Goal: Task Accomplishment & Management: Use online tool/utility

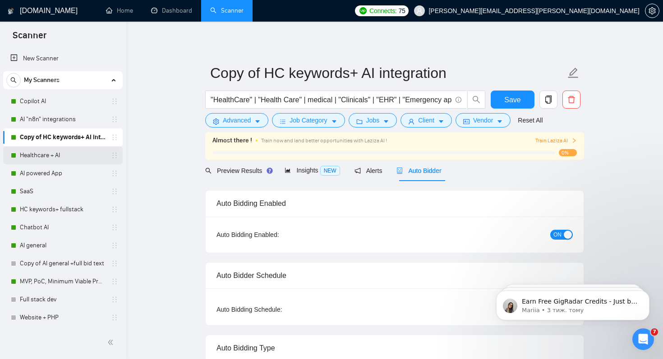
click at [35, 158] on link "Healthcare + AI" at bounding box center [63, 156] width 86 height 18
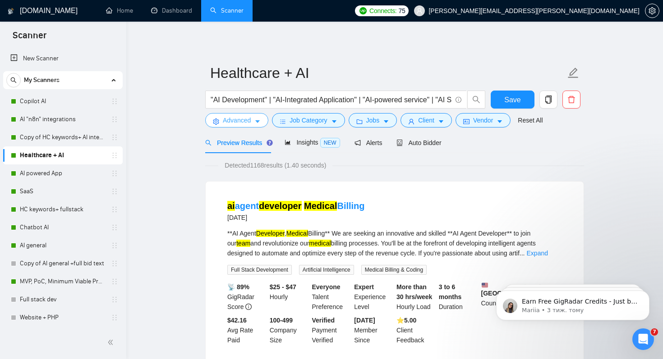
click at [234, 122] on span "Advanced" at bounding box center [237, 120] width 28 height 10
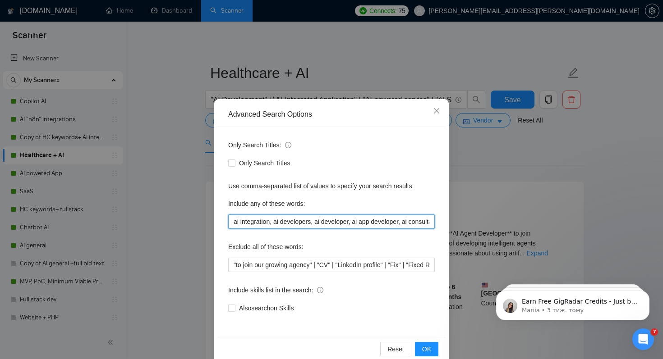
drag, startPoint x: 429, startPoint y: 222, endPoint x: 185, endPoint y: 215, distance: 244.1
click at [185, 215] on div "Advanced Search Options Only Search Titles: Only Search Titles Use comma-separa…" at bounding box center [331, 179] width 663 height 359
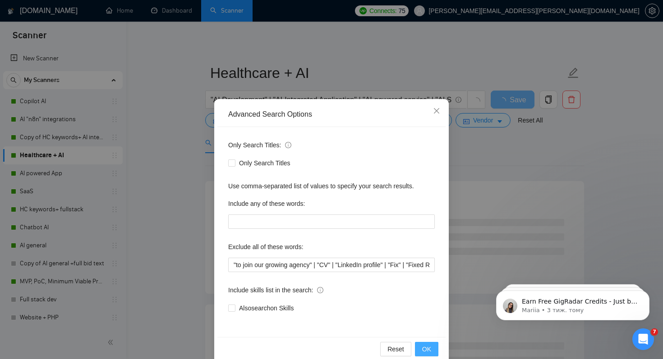
click at [421, 348] on button "OK" at bounding box center [426, 349] width 23 height 14
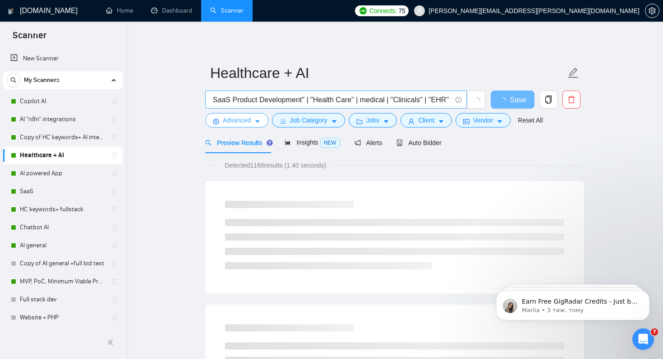
scroll to position [0, 1260]
click at [451, 100] on input ""AI Development" | "AI-Integrated Application" | "AI-powered service" | "AI Sol…" at bounding box center [331, 99] width 241 height 11
paste input "ai integration, ai developers, ai developer, ai app developer, ai consultant, a…"
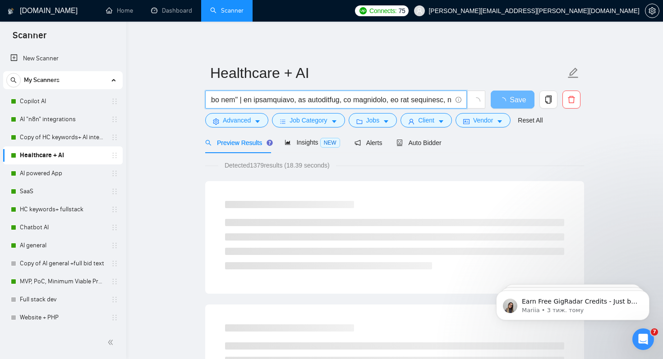
click at [285, 102] on input "text" at bounding box center [331, 99] width 241 height 11
click at [330, 103] on input "text" at bounding box center [331, 99] width 241 height 11
click at [338, 102] on input "text" at bounding box center [331, 99] width 241 height 11
click at [341, 101] on input "text" at bounding box center [331, 99] width 241 height 11
click at [340, 100] on input "text" at bounding box center [331, 99] width 241 height 11
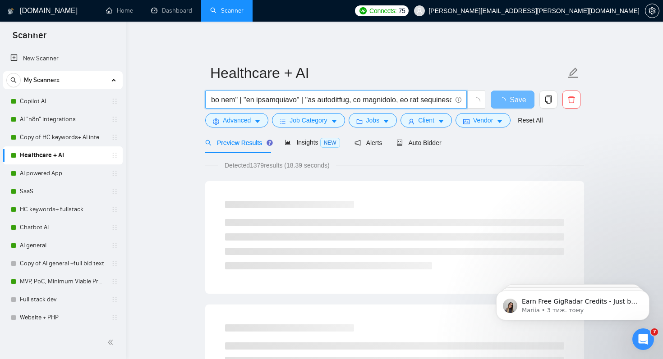
click at [384, 99] on input "text" at bounding box center [331, 99] width 241 height 11
click at [391, 101] on input "text" at bounding box center [331, 99] width 241 height 11
click at [395, 101] on input "text" at bounding box center [331, 99] width 241 height 11
click at [320, 102] on input "text" at bounding box center [331, 99] width 241 height 11
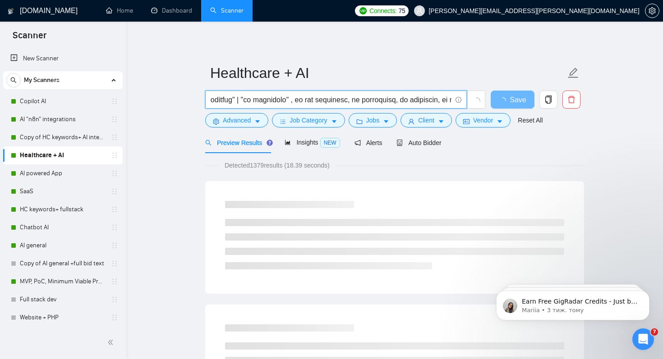
click at [328, 102] on input "text" at bounding box center [331, 99] width 241 height 11
click at [331, 101] on input "text" at bounding box center [331, 99] width 241 height 11
click at [387, 102] on input "text" at bounding box center [331, 99] width 241 height 11
click at [392, 103] on input "text" at bounding box center [331, 99] width 241 height 11
click at [397, 101] on input "text" at bounding box center [331, 99] width 241 height 11
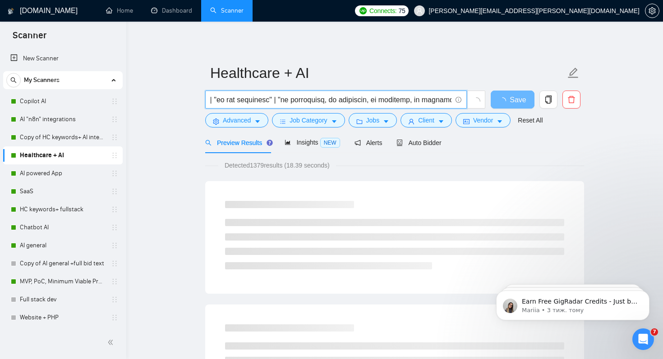
scroll to position [0, 1632]
click at [359, 104] on input "text" at bounding box center [331, 99] width 241 height 11
click at [367, 102] on input "text" at bounding box center [331, 99] width 241 height 11
click at [410, 101] on input "text" at bounding box center [331, 99] width 241 height 11
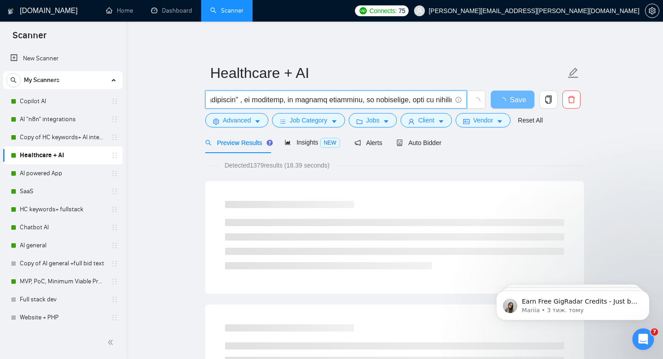
click at [283, 102] on input "text" at bounding box center [331, 99] width 241 height 11
click at [321, 101] on input "text" at bounding box center [331, 99] width 241 height 11
click at [329, 101] on input "text" at bounding box center [331, 99] width 241 height 11
drag, startPoint x: 331, startPoint y: 101, endPoint x: 442, endPoint y: 101, distance: 110.0
click at [442, 101] on input "text" at bounding box center [331, 99] width 241 height 11
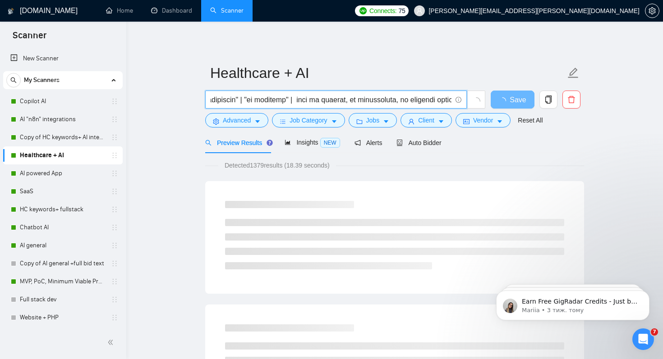
drag, startPoint x: 334, startPoint y: 100, endPoint x: 440, endPoint y: 101, distance: 106.0
click at [440, 101] on input "text" at bounding box center [331, 99] width 241 height 11
drag, startPoint x: 333, startPoint y: 102, endPoint x: 379, endPoint y: 104, distance: 45.6
click at [379, 104] on input "text" at bounding box center [331, 99] width 241 height 11
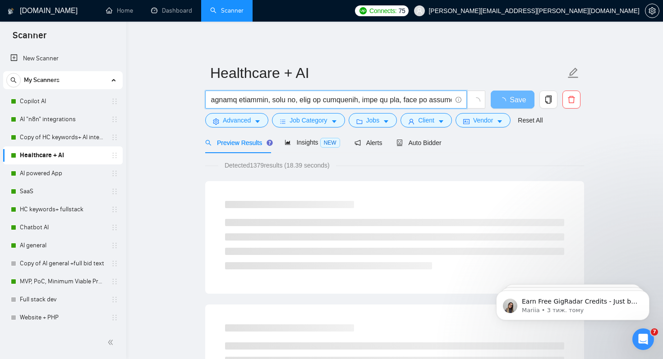
click at [236, 101] on input "text" at bounding box center [331, 99] width 241 height 11
click at [295, 102] on input "text" at bounding box center [331, 99] width 241 height 11
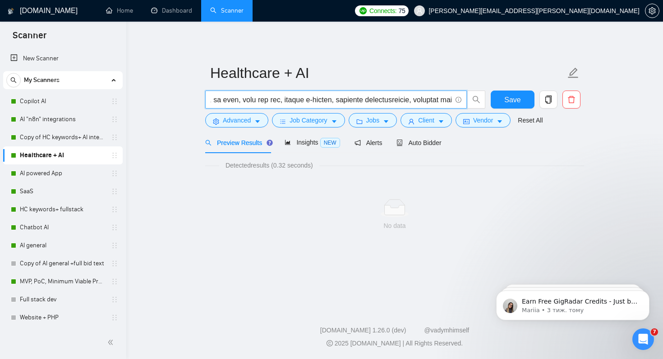
scroll to position [0, 2225]
drag, startPoint x: 301, startPoint y: 101, endPoint x: 244, endPoint y: 102, distance: 56.4
click at [244, 102] on input "text" at bounding box center [331, 99] width 241 height 11
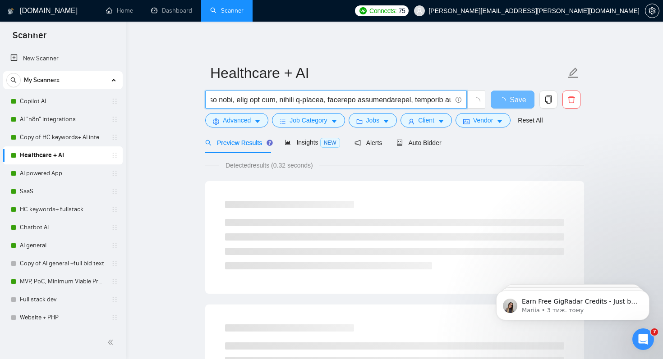
scroll to position [0, 1930]
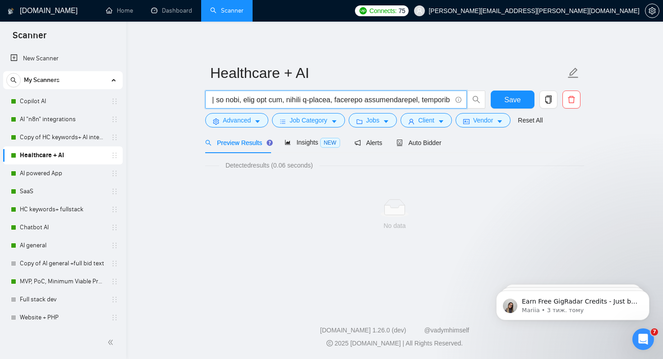
click at [247, 100] on input "text" at bounding box center [331, 99] width 241 height 11
click at [271, 103] on input "text" at bounding box center [331, 99] width 241 height 11
click at [277, 100] on input "text" at bounding box center [331, 99] width 241 height 11
click at [280, 101] on input "text" at bounding box center [331, 99] width 241 height 11
click at [323, 102] on input "text" at bounding box center [331, 99] width 241 height 11
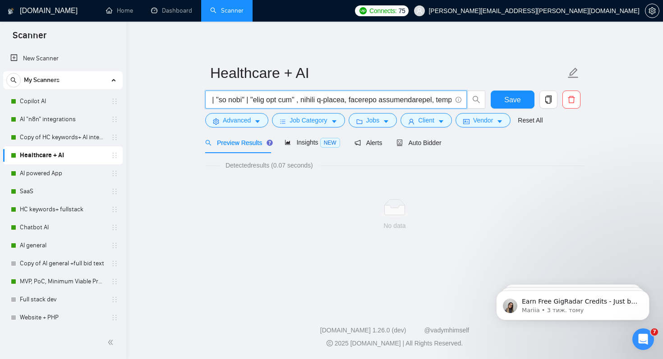
click at [331, 102] on input "text" at bounding box center [331, 99] width 241 height 11
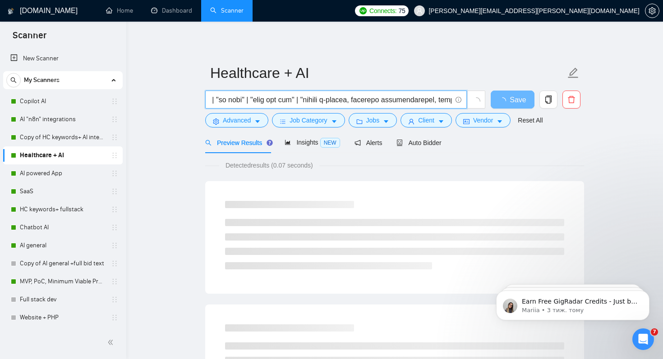
click at [382, 104] on input "text" at bounding box center [331, 99] width 241 height 11
click at [392, 101] on input "text" at bounding box center [331, 99] width 241 height 11
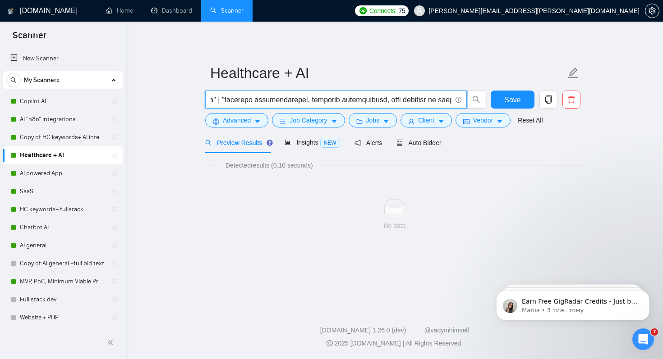
scroll to position [0, 1994]
drag, startPoint x: 291, startPoint y: 102, endPoint x: 326, endPoint y: 102, distance: 34.7
click at [326, 102] on input "text" at bounding box center [331, 99] width 241 height 11
click at [376, 101] on input ""AI Development" | "AI-Integrated Application" | "AI-powered service" | "AI Sol…" at bounding box center [331, 99] width 241 height 11
click at [386, 102] on input ""AI Development" | "AI-Integrated Application" | "AI-powered service" | "AI Sol…" at bounding box center [331, 99] width 241 height 11
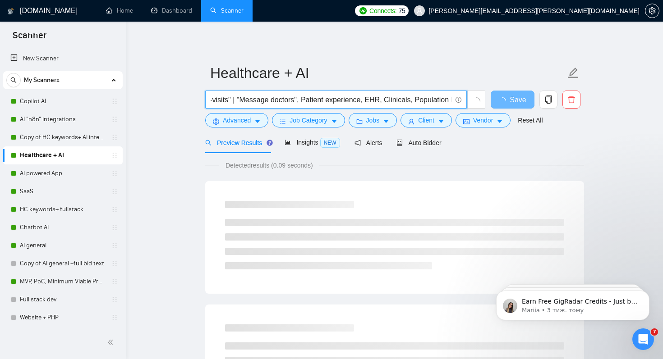
scroll to position [0, 2047]
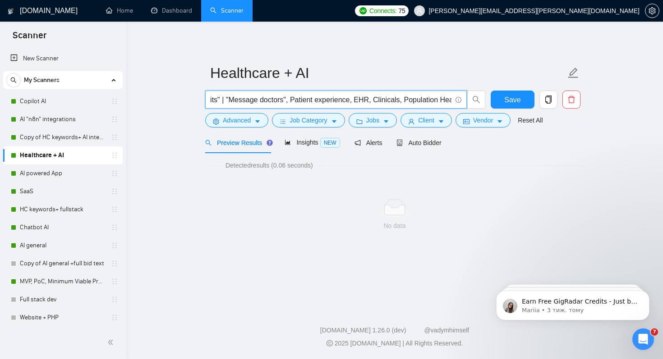
click at [338, 103] on input ""AI Development" | "AI-Integrated Application" | "AI-powered service" | "AI Sol…" at bounding box center [331, 99] width 241 height 11
click at [348, 101] on input ""AI Development" | "AI-Integrated Application" | "AI-powered service" | "AI Sol…" at bounding box center [331, 99] width 241 height 11
click at [407, 101] on input ""AI Development" | "AI-Integrated Application" | "AI-powered service" | "AI Sol…" at bounding box center [331, 99] width 241 height 11
click at [415, 101] on input ""AI Development" | "AI-Integrated Application" | "AI-powered service" | "AI Sol…" at bounding box center [331, 99] width 241 height 11
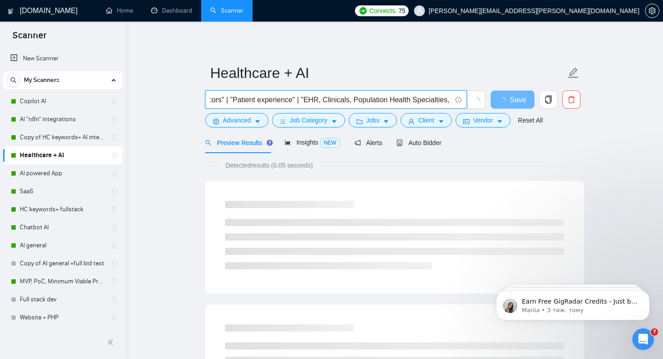
click at [369, 102] on input ""AI Development" | "AI-Integrated Application" | "AI-powered service" | "AI Sol…" at bounding box center [331, 99] width 241 height 11
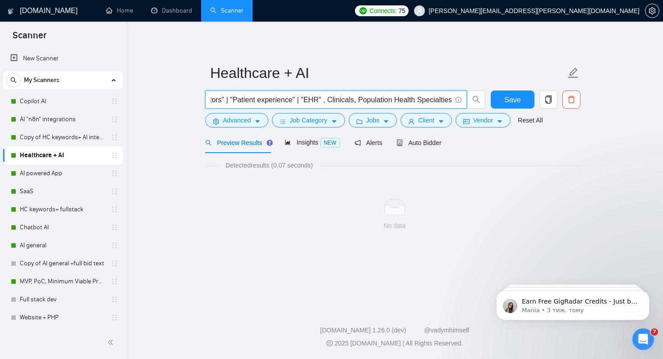
click at [378, 101] on input ""AI Development" | "AI-Integrated Application" | "AI-powered service" | "AI Sol…" at bounding box center [331, 99] width 241 height 11
click at [379, 101] on input ""AI Development" | "AI-Integrated Application" | "AI-powered service" | "AI Sol…" at bounding box center [331, 99] width 241 height 11
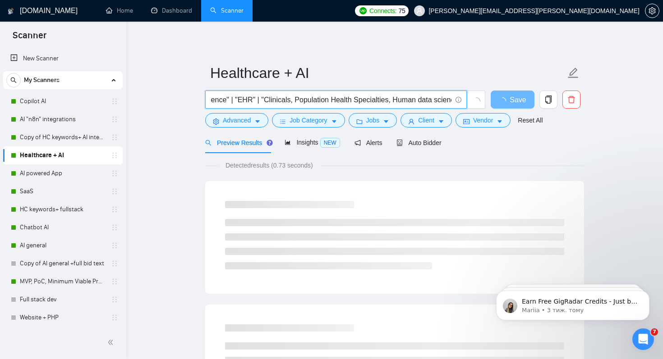
scroll to position [0, 2176]
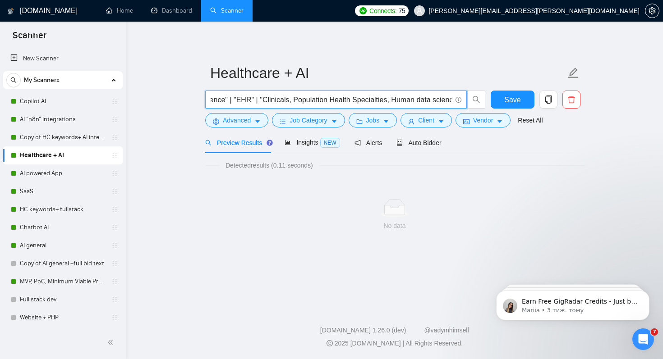
click at [342, 102] on input ""AI Development" | "AI-Integrated Application" | "AI-powered service" | "AI Sol…" at bounding box center [331, 99] width 241 height 11
click at [350, 101] on input ""AI Development" | "AI-Integrated Application" | "AI-powered service" | "AI Sol…" at bounding box center [331, 99] width 241 height 11
click at [352, 101] on input ""AI Development" | "AI-Integrated Application" | "AI-powered service" | "AI Sol…" at bounding box center [331, 99] width 241 height 11
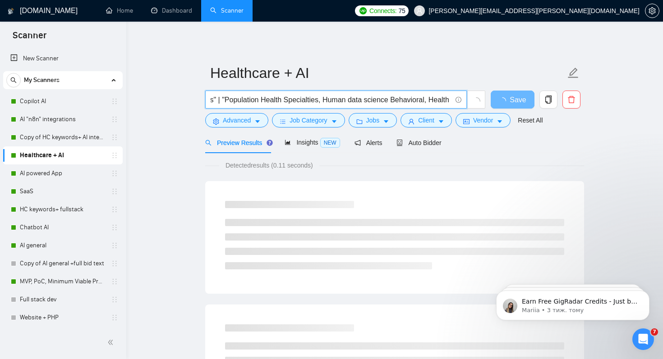
scroll to position [0, 2263]
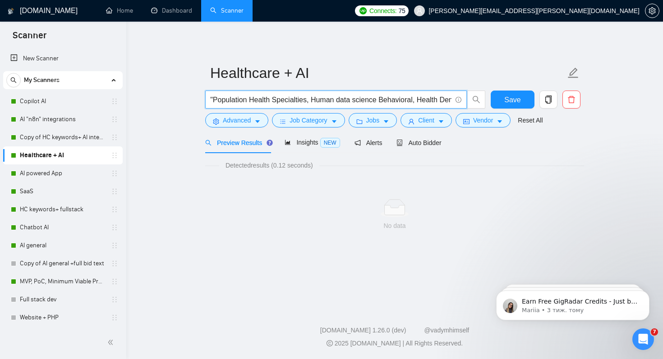
click at [361, 102] on input ""AI Development" | "AI-Integrated Application" | "AI-powered service" | "AI Sol…" at bounding box center [331, 99] width 241 height 11
click at [371, 101] on input ""AI Development" | "AI-Integrated Application" | "AI-powered service" | "AI Sol…" at bounding box center [331, 99] width 241 height 11
click at [345, 102] on input ""AI Development" | "AI-Integrated Application" | "AI-powered service" | "AI Sol…" at bounding box center [331, 99] width 241 height 11
click at [353, 102] on input ""AI Development" | "AI-Integrated Application" | "AI-powered service" | "AI Sol…" at bounding box center [331, 99] width 241 height 11
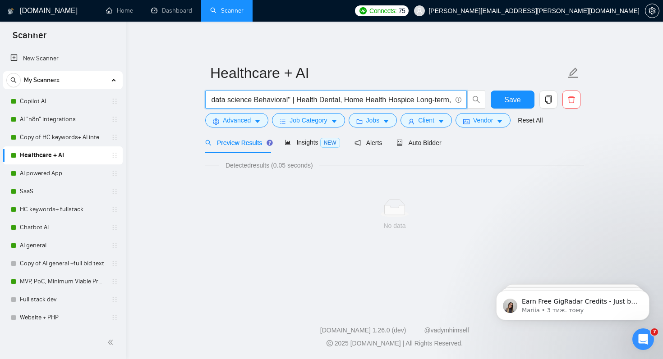
click at [355, 101] on input ""AI Development" | "AI-Integrated Application" | "AI-powered service" | "AI Sol…" at bounding box center [331, 99] width 241 height 11
click at [326, 101] on input ""AI Development" | "AI-Integrated Application" | "AI-powered service" | "AI Sol…" at bounding box center [331, 99] width 241 height 11
drag, startPoint x: 330, startPoint y: 101, endPoint x: 376, endPoint y: 100, distance: 45.6
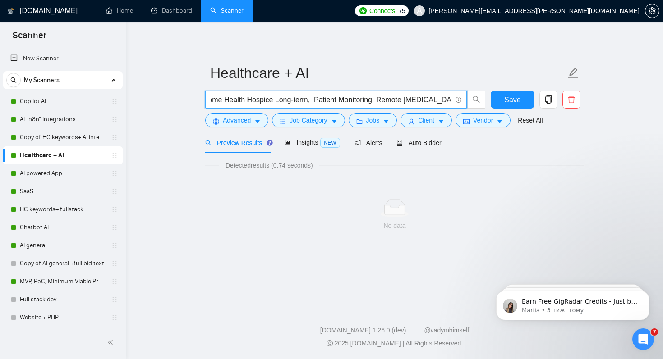
click at [376, 100] on input ""AI Development" | "AI-Integrated Application" | "AI-powered service" | "AI Sol…" at bounding box center [331, 99] width 241 height 11
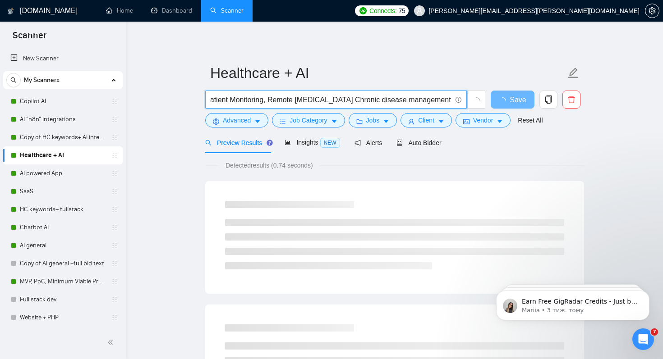
click at [326, 100] on input ""AI Development" | "AI-Integrated Application" | "AI-powered service" | "AI Sol…" at bounding box center [331, 99] width 241 height 11
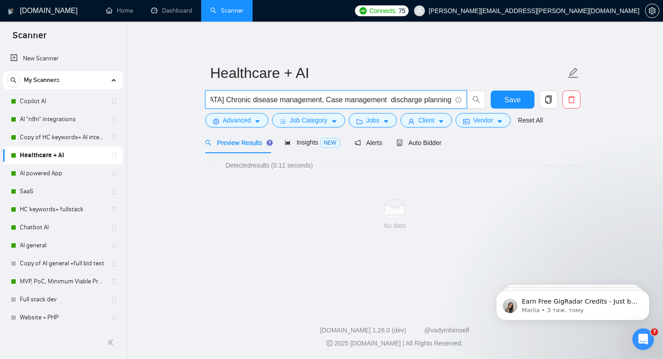
scroll to position [0, 2695]
drag, startPoint x: 331, startPoint y: 101, endPoint x: 463, endPoint y: 100, distance: 132.1
click at [464, 100] on span ""AI Development" | "AI-Integrated Application" | "AI-powered service" | "AI Sol…" at bounding box center [336, 100] width 262 height 18
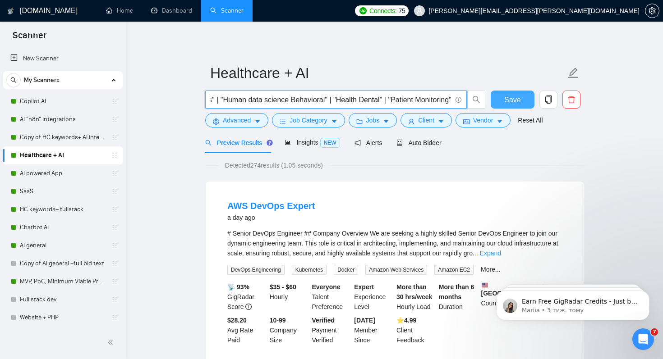
type input ""AI Development" | "AI-Integrated Application" | "AI-powered service" | "AI Sol…"
click at [503, 97] on button "Save" at bounding box center [513, 100] width 44 height 18
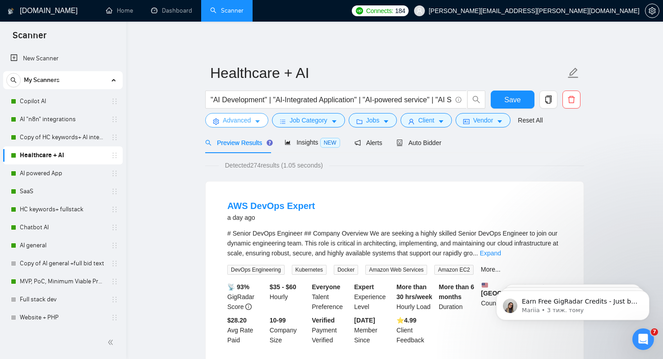
click at [238, 120] on span "Advanced" at bounding box center [237, 120] width 28 height 10
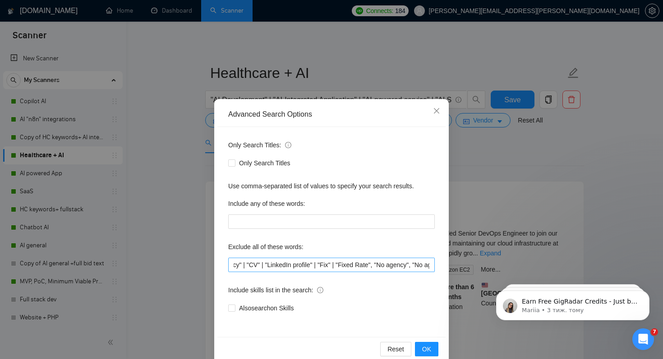
scroll to position [0, 71]
click at [343, 265] on input ""to join our growing agency" | "CV" | "LinkedIn profile" | "Fix" | "Fixed Rate"…" at bounding box center [331, 265] width 207 height 14
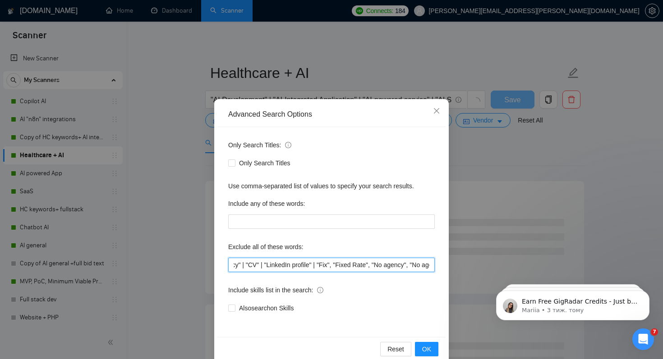
click at [324, 267] on input ""to join our growing agency" | "CV" | "LinkedIn profile" | "Fix", "Fixed Rate",…" at bounding box center [331, 265] width 207 height 14
click at [270, 267] on input ""to join our growing agency" | "CV" | "LinkedIn profile" , "Fix", "Fixed Rate",…" at bounding box center [331, 265] width 207 height 14
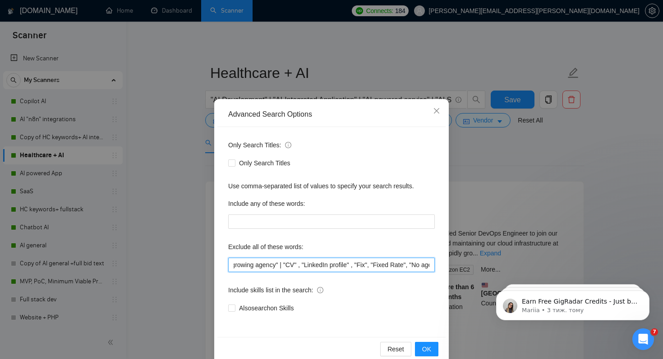
scroll to position [0, 27]
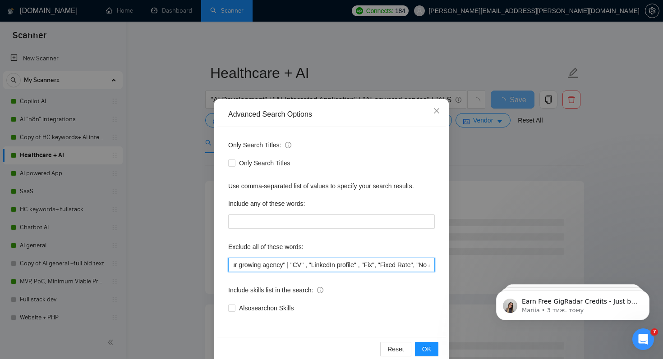
click at [294, 267] on input ""to join our growing agency" | "CV" , "LinkedIn profile" , "Fix", "Fixed Rate",…" at bounding box center [331, 265] width 207 height 14
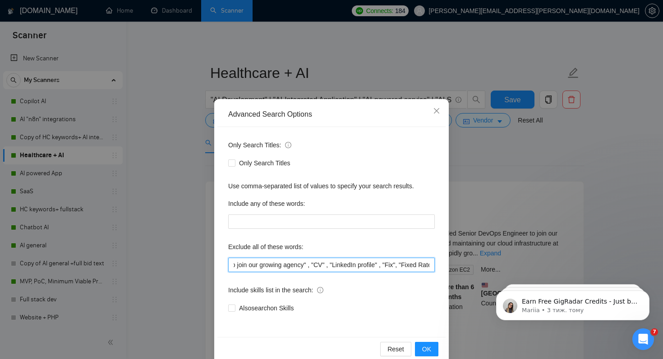
scroll to position [0, 0]
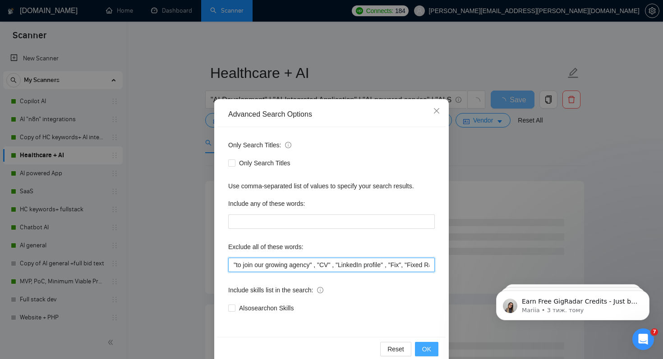
type input ""to join our growing agency" , "CV" , "LinkedIn profile" , "Fix", "Fixed Rate",…"
click at [423, 350] on span "OK" at bounding box center [426, 350] width 9 height 10
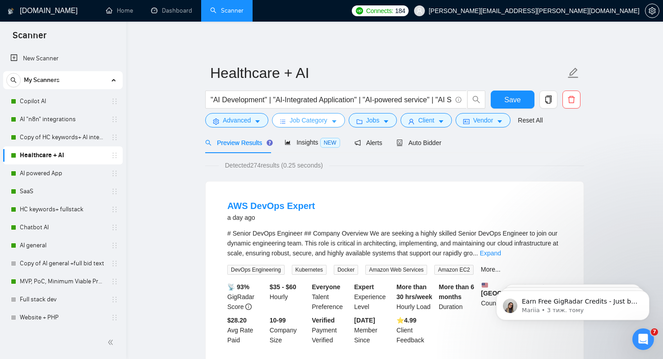
click at [324, 117] on span "Job Category" at bounding box center [308, 120] width 37 height 10
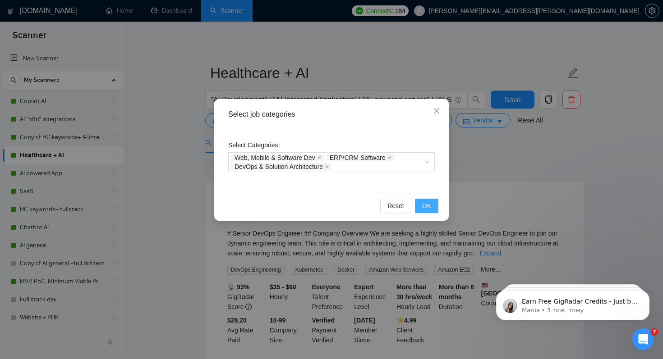
click at [425, 202] on span "OK" at bounding box center [426, 206] width 9 height 10
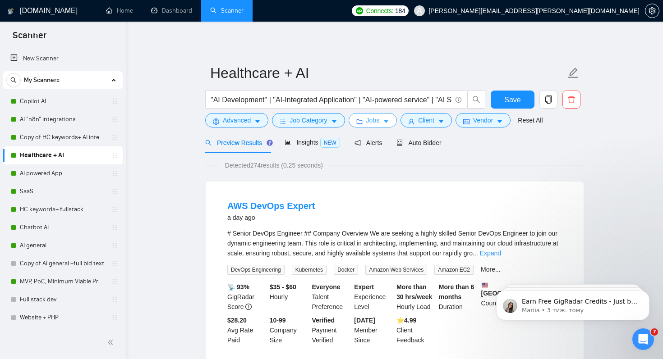
click at [369, 115] on button "Jobs" at bounding box center [373, 120] width 49 height 14
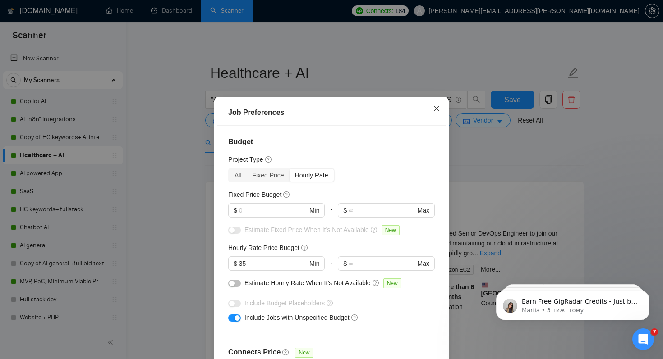
click at [434, 107] on icon "close" at bounding box center [436, 108] width 5 height 5
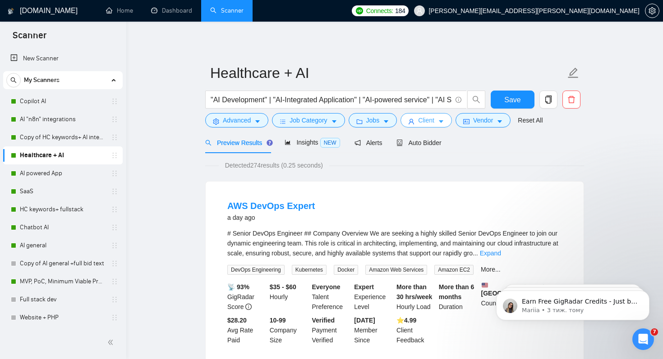
click at [432, 121] on span "Client" at bounding box center [426, 120] width 16 height 10
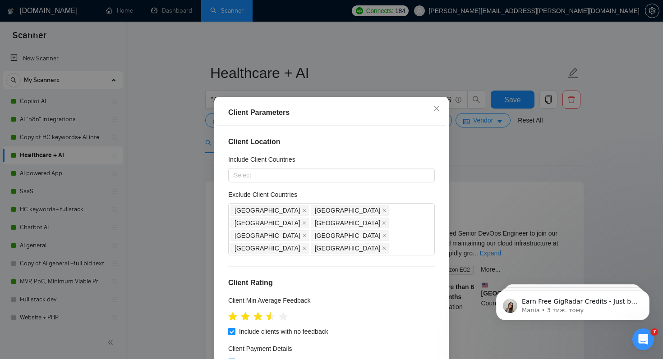
scroll to position [58, 0]
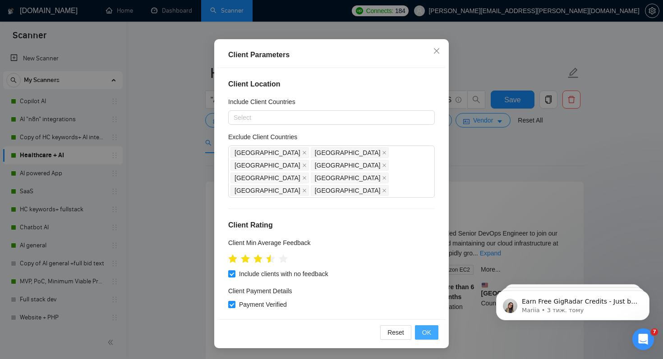
click at [431, 332] on button "OK" at bounding box center [426, 333] width 23 height 14
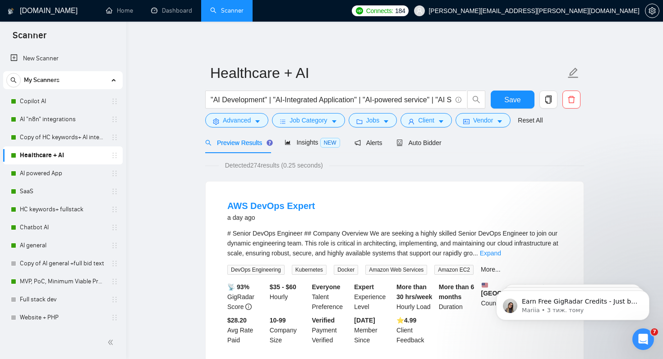
scroll to position [15, 0]
click at [444, 119] on icon "caret-down" at bounding box center [441, 122] width 6 height 6
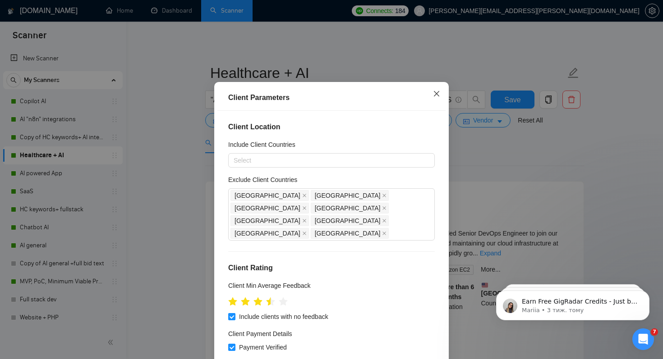
click at [435, 97] on icon "close" at bounding box center [436, 93] width 5 height 5
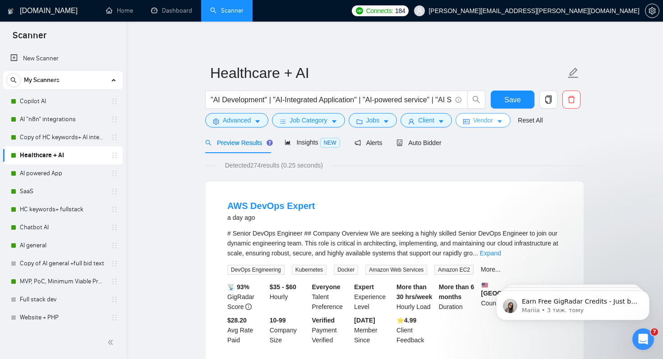
click at [479, 123] on span "Vendor" at bounding box center [483, 120] width 20 height 10
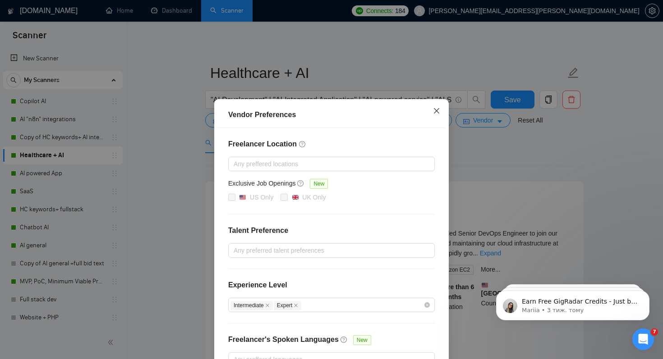
click at [437, 115] on span "Close" at bounding box center [436, 111] width 24 height 24
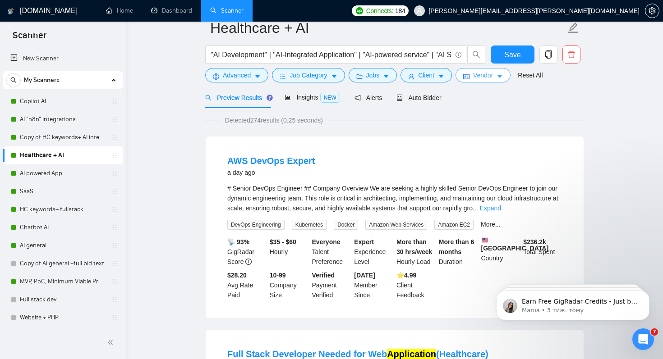
scroll to position [46, 0]
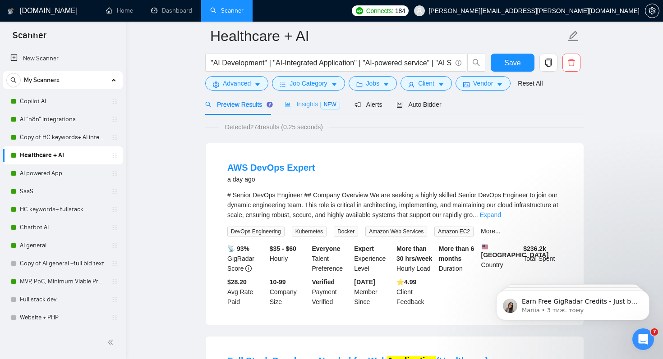
click at [299, 102] on span "Insights NEW" at bounding box center [312, 104] width 55 height 7
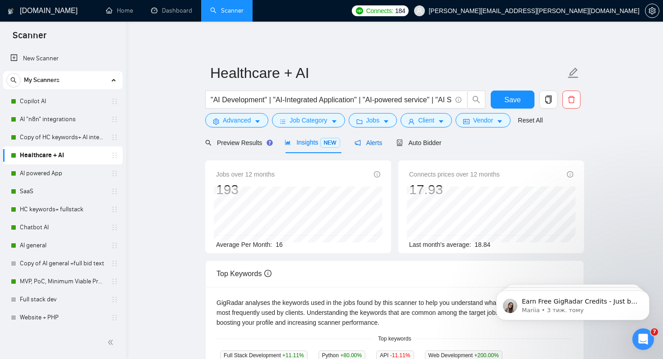
click at [372, 142] on span "Alerts" at bounding box center [368, 142] width 28 height 7
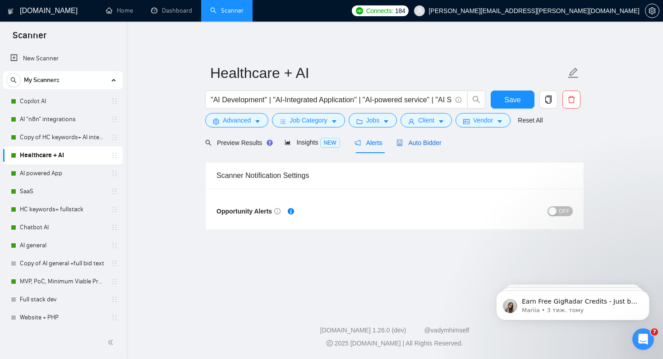
click at [431, 140] on span "Auto Bidder" at bounding box center [418, 142] width 45 height 7
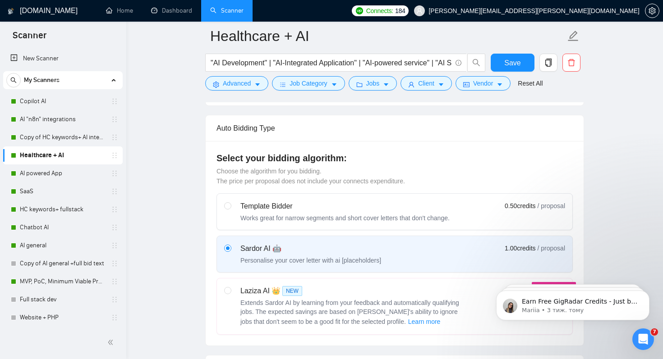
scroll to position [201, 0]
click at [232, 290] on div "Laziza AI 👑 NEW Extends Sardor AI by learning from your feedback and automatica…" at bounding box center [345, 305] width 242 height 41
click at [230, 290] on input "radio" at bounding box center [227, 289] width 6 height 6
radio input "true"
radio input "false"
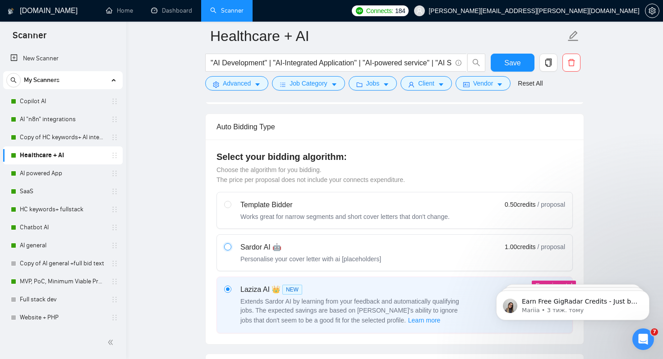
click at [229, 249] on input "radio" at bounding box center [227, 247] width 6 height 6
radio input "true"
radio input "false"
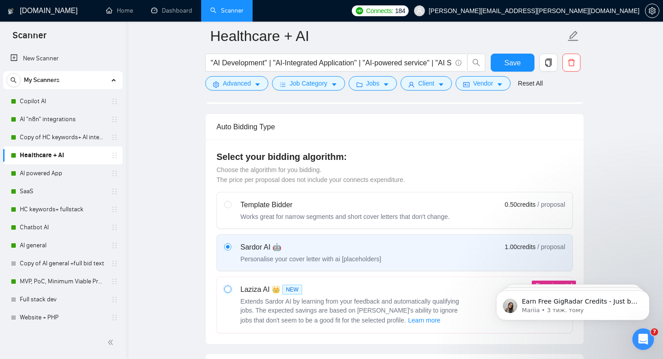
click at [227, 288] on input "radio" at bounding box center [227, 289] width 6 height 6
radio input "true"
radio input "false"
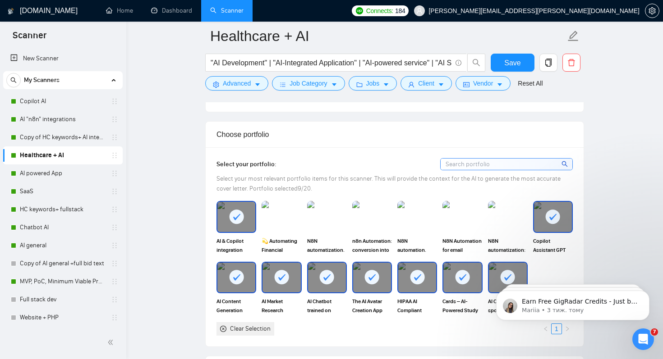
scroll to position [790, 0]
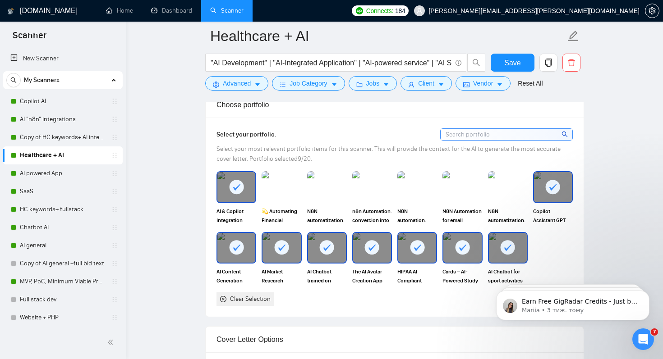
click at [270, 300] on div "Clear Selection" at bounding box center [250, 299] width 41 height 10
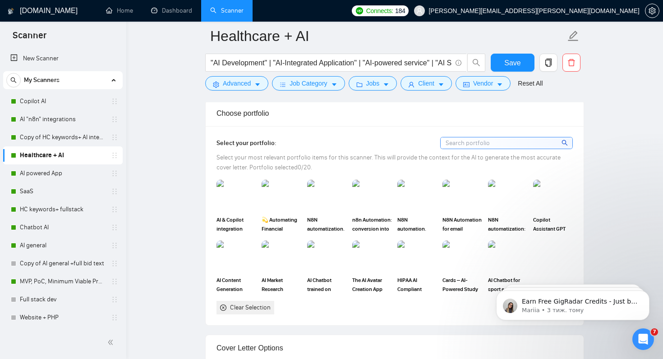
scroll to position [827, 0]
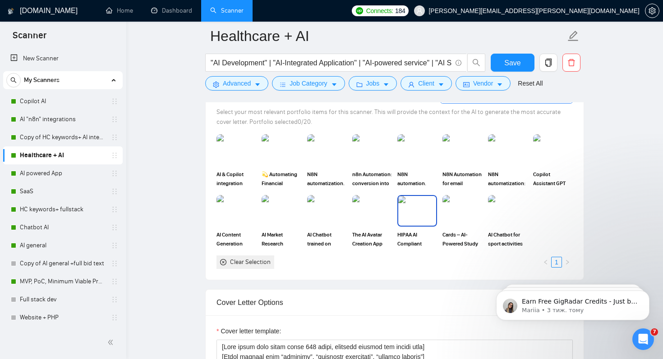
click at [417, 207] on img at bounding box center [417, 211] width 38 height 30
click at [512, 213] on img at bounding box center [508, 211] width 38 height 30
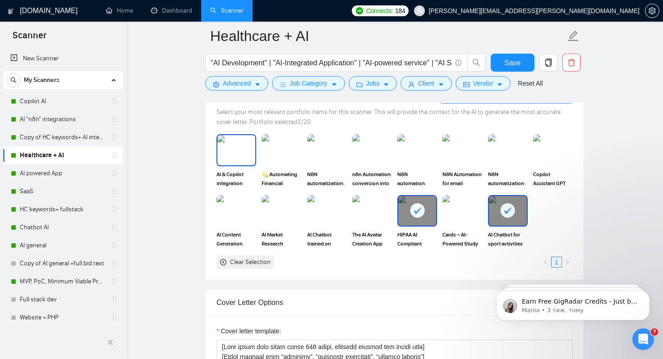
click at [221, 147] on img at bounding box center [236, 150] width 38 height 30
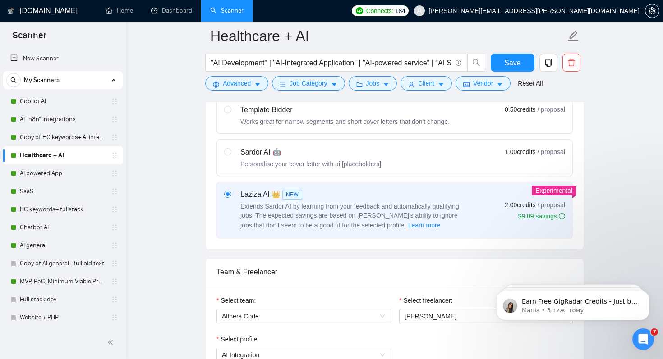
scroll to position [0, 0]
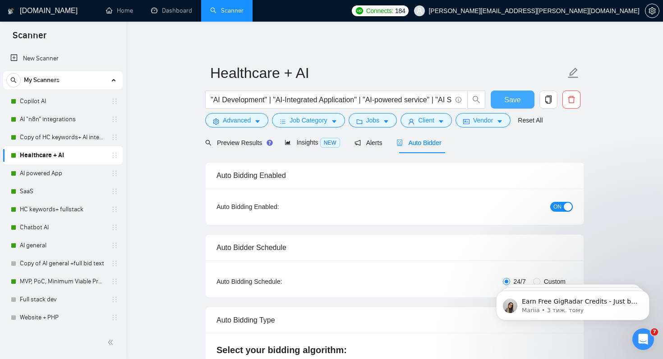
click at [516, 101] on span "Save" at bounding box center [512, 99] width 16 height 11
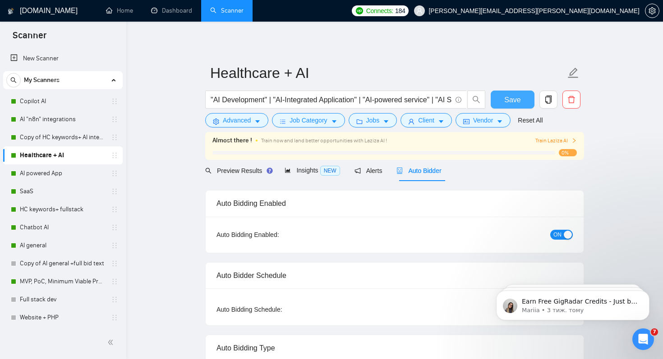
click at [524, 100] on button "Save" at bounding box center [513, 100] width 44 height 18
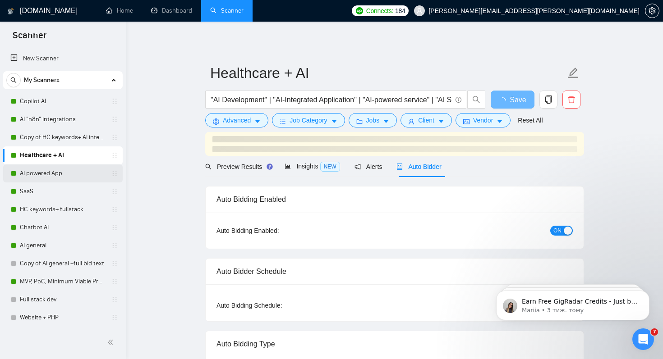
click at [54, 174] on link "AI powered App" at bounding box center [63, 174] width 86 height 18
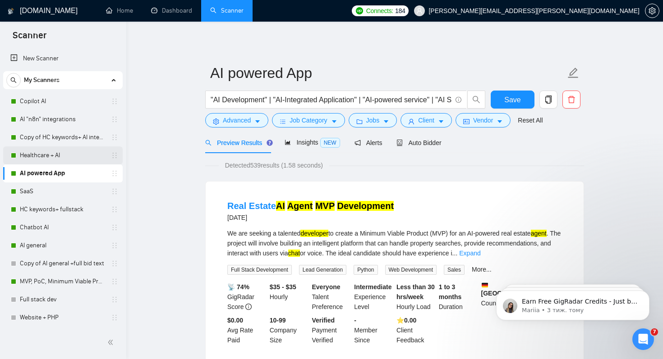
click at [49, 157] on link "Healthcare + AI" at bounding box center [63, 156] width 86 height 18
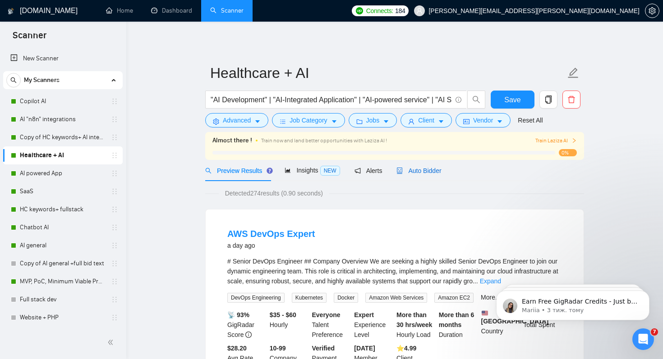
click at [422, 171] on span "Auto Bidder" at bounding box center [418, 170] width 45 height 7
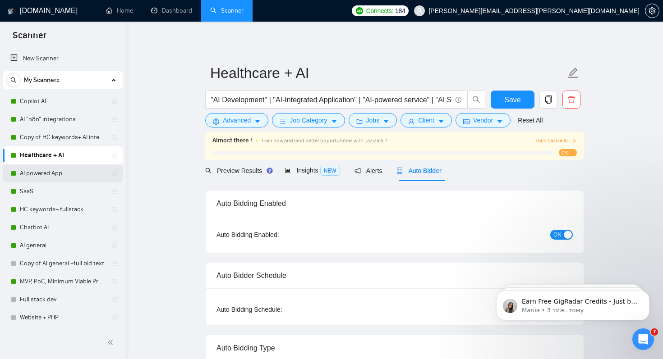
click at [43, 177] on link "AI powered App" at bounding box center [63, 174] width 86 height 18
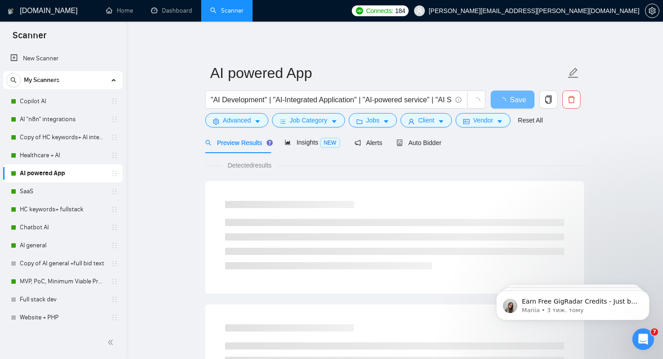
click at [43, 177] on link "AI powered App" at bounding box center [63, 174] width 86 height 18
